Goal: Check status

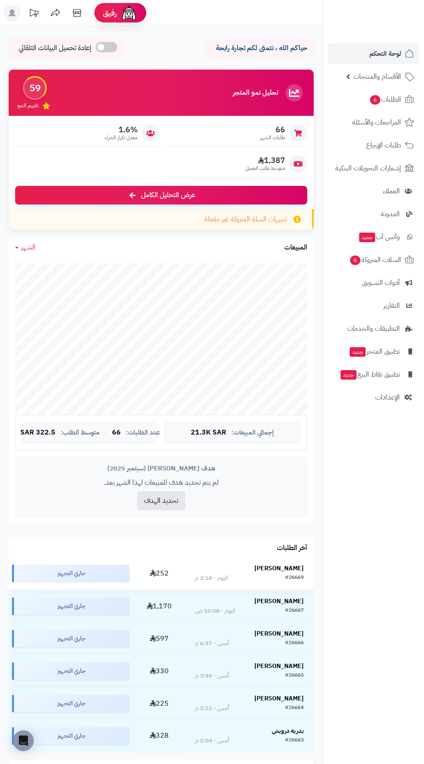
click at [292, 558] on td "[PERSON_NAME] #26669 اليوم - 2:18 م" at bounding box center [249, 574] width 128 height 32
